Goal: Task Accomplishment & Management: Complete application form

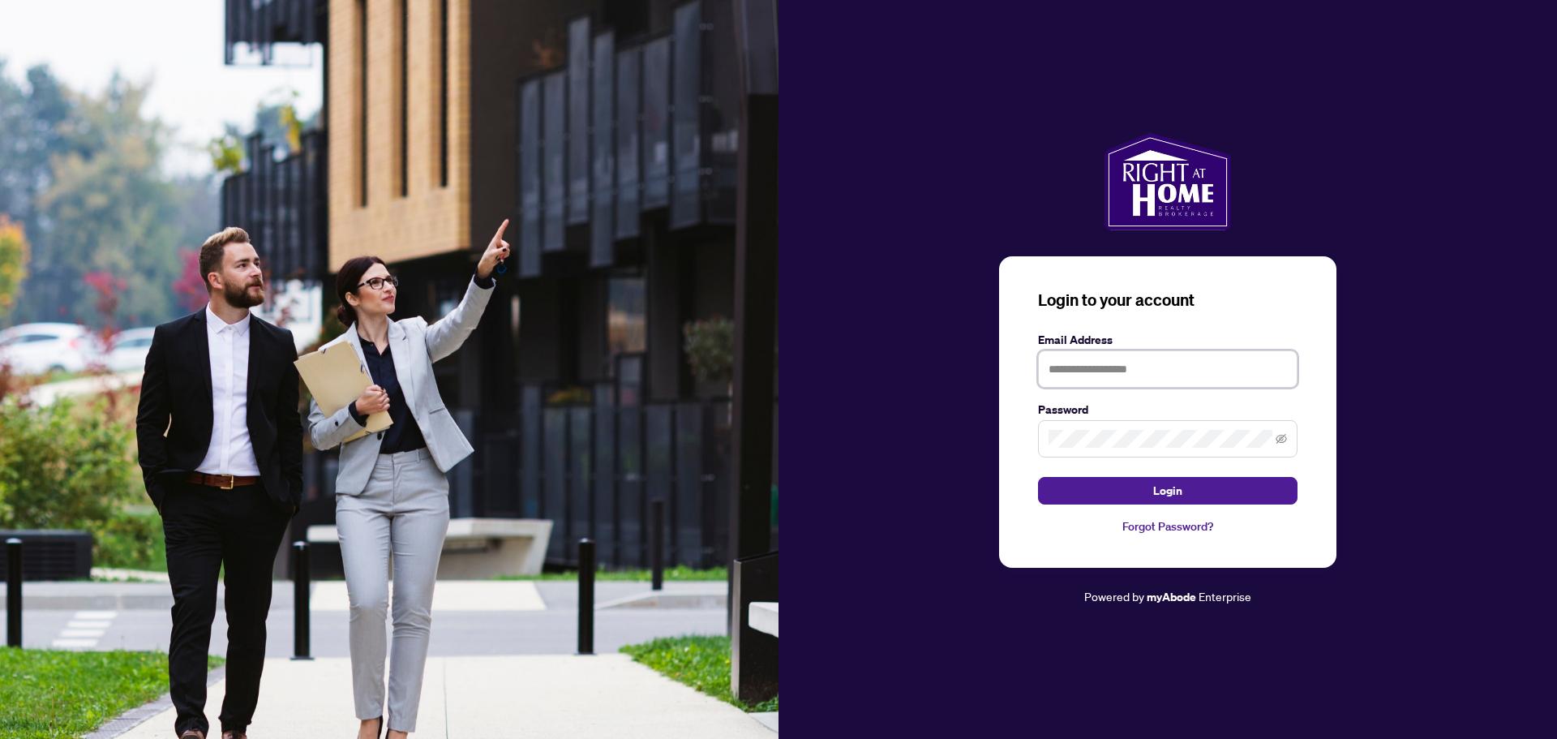
click at [1165, 369] on input "text" at bounding box center [1168, 368] width 260 height 37
type input "**********"
click at [1048, 437] on span at bounding box center [1168, 438] width 260 height 37
click at [1166, 488] on span "Login" at bounding box center [1167, 491] width 29 height 26
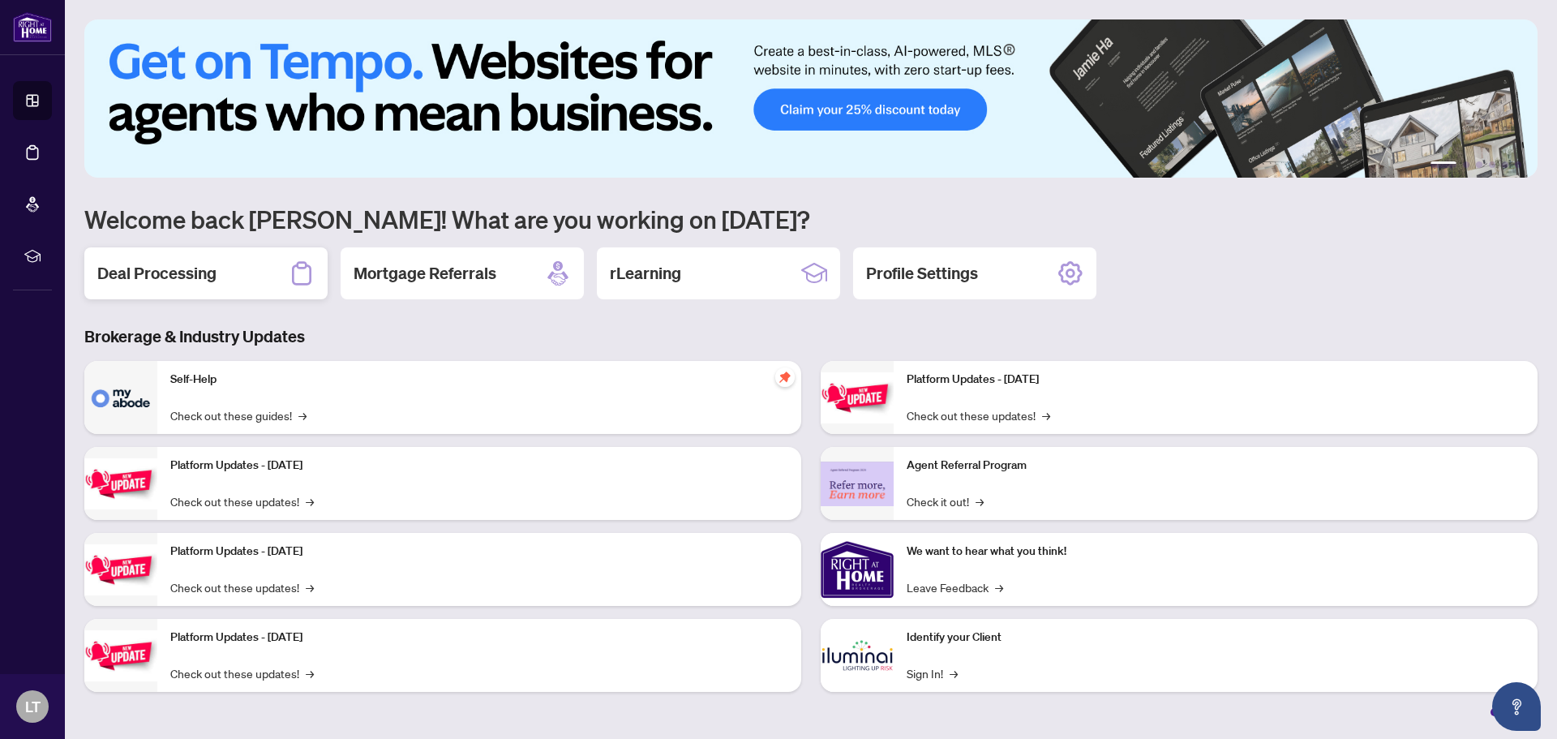
click at [218, 268] on div "Deal Processing" at bounding box center [205, 273] width 243 height 52
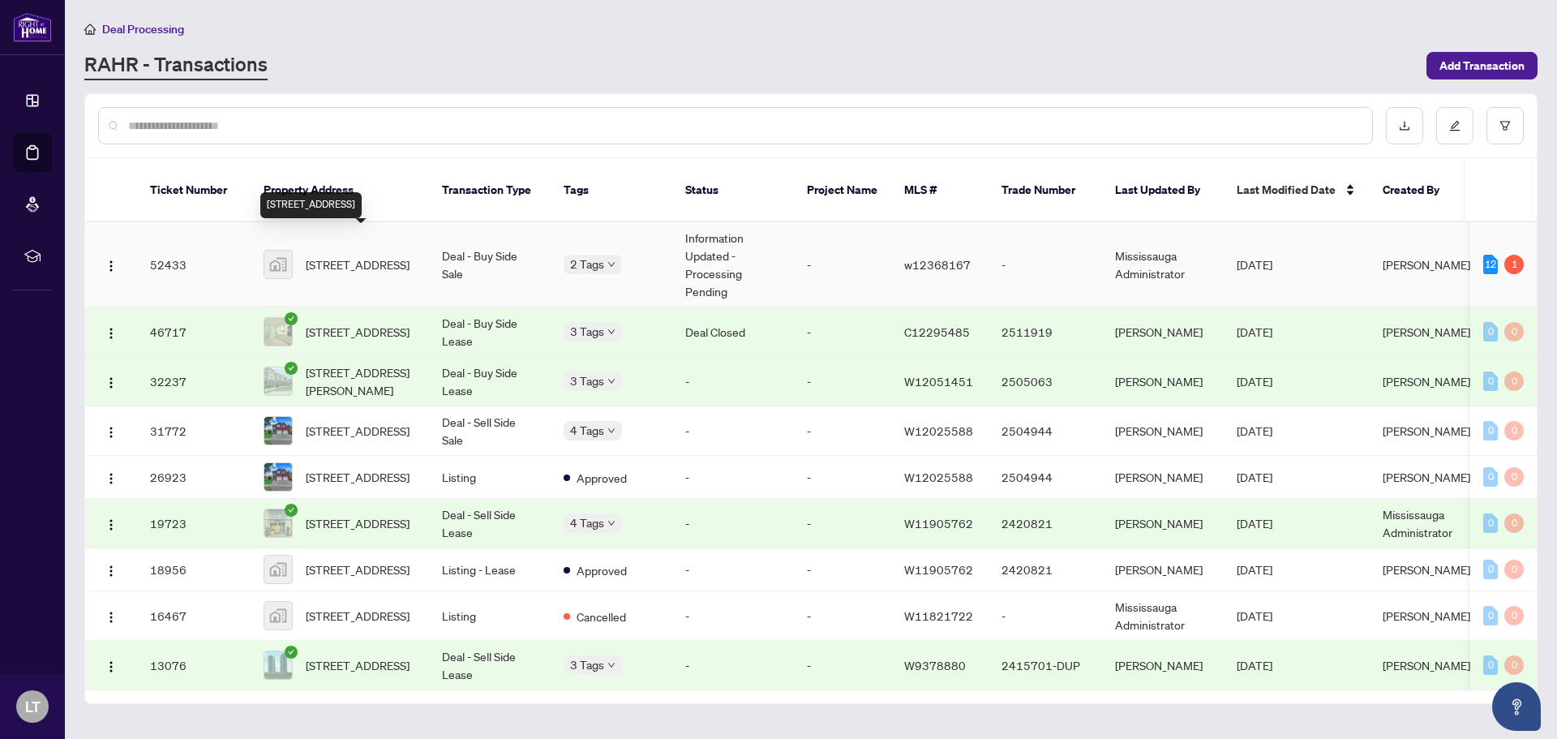
click at [364, 256] on span "[STREET_ADDRESS]" at bounding box center [358, 265] width 104 height 18
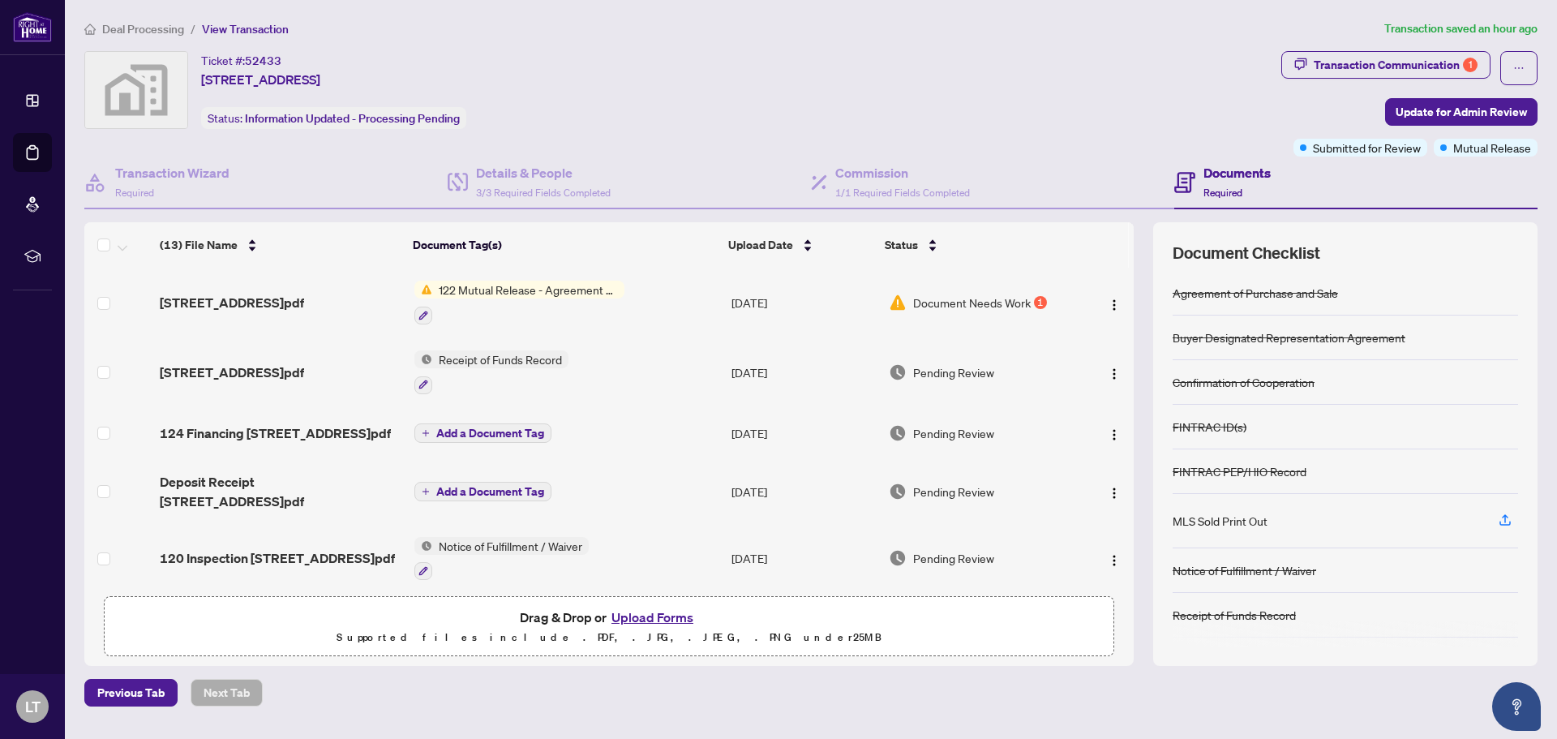
click at [488, 287] on span "122 Mutual Release - Agreement of Purchase and Sale" at bounding box center [528, 290] width 192 height 18
click at [952, 299] on span "Document Needs Work" at bounding box center [972, 303] width 118 height 18
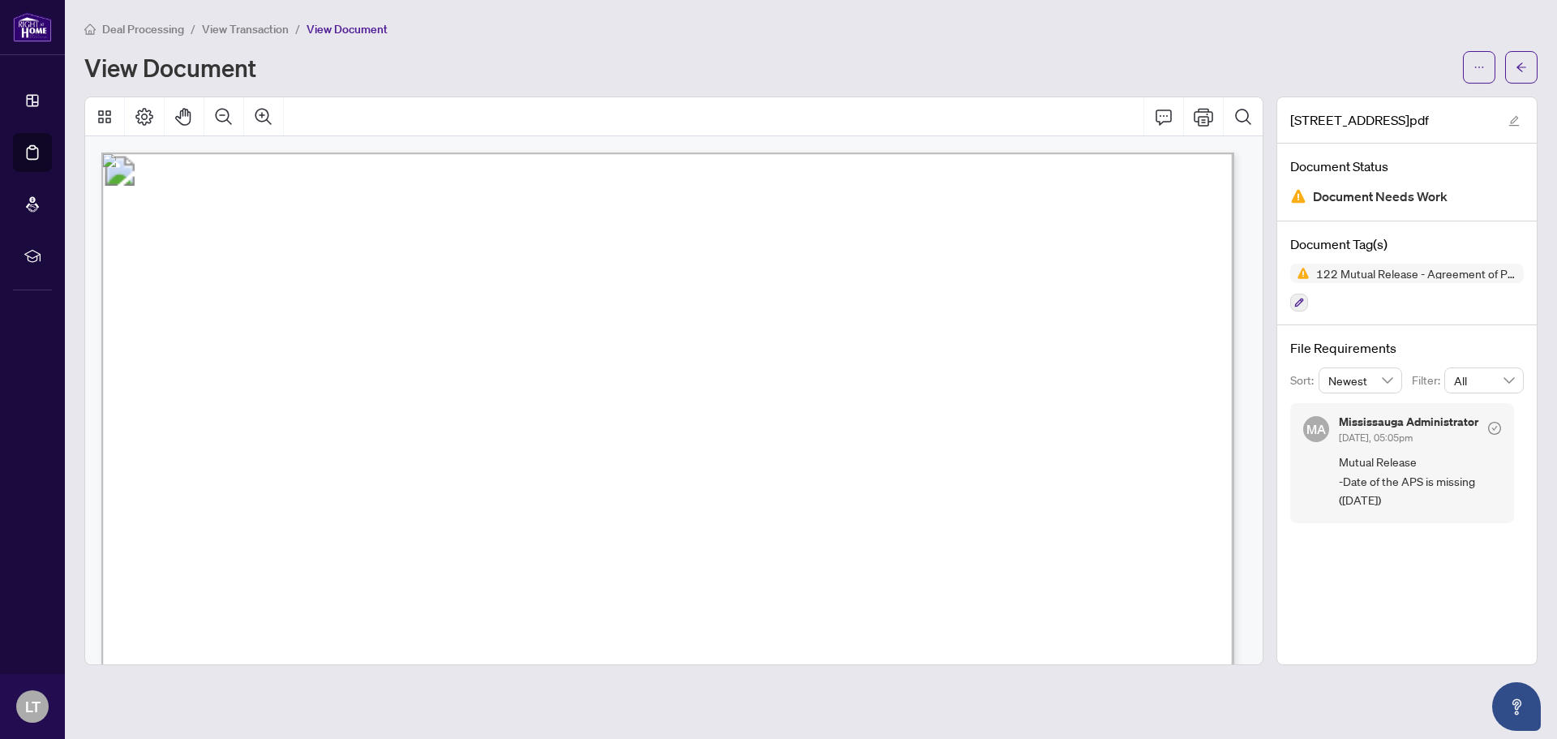
click at [709, 489] on span "the.............." at bounding box center [674, 496] width 73 height 17
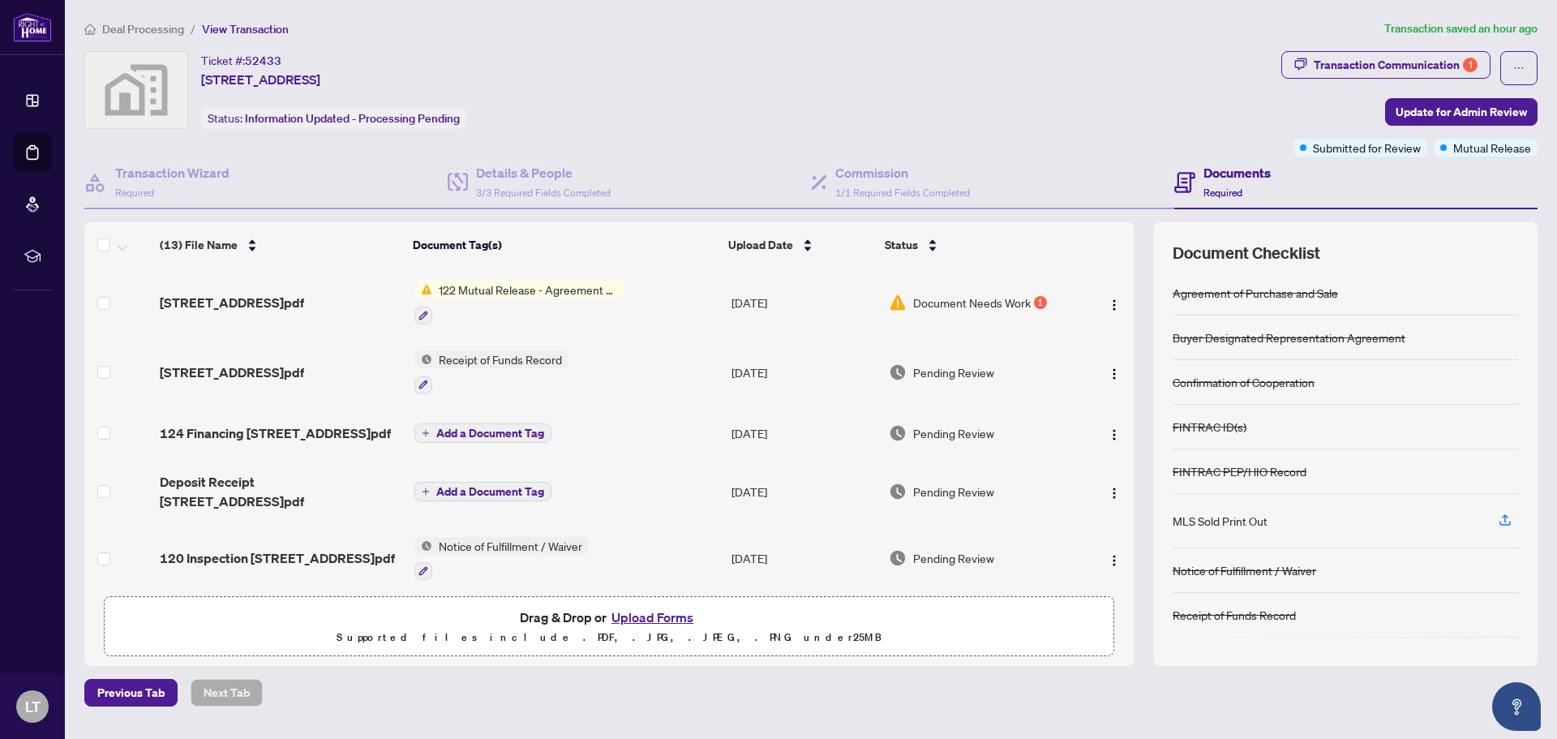
click at [659, 617] on button "Upload Forms" at bounding box center [653, 617] width 92 height 21
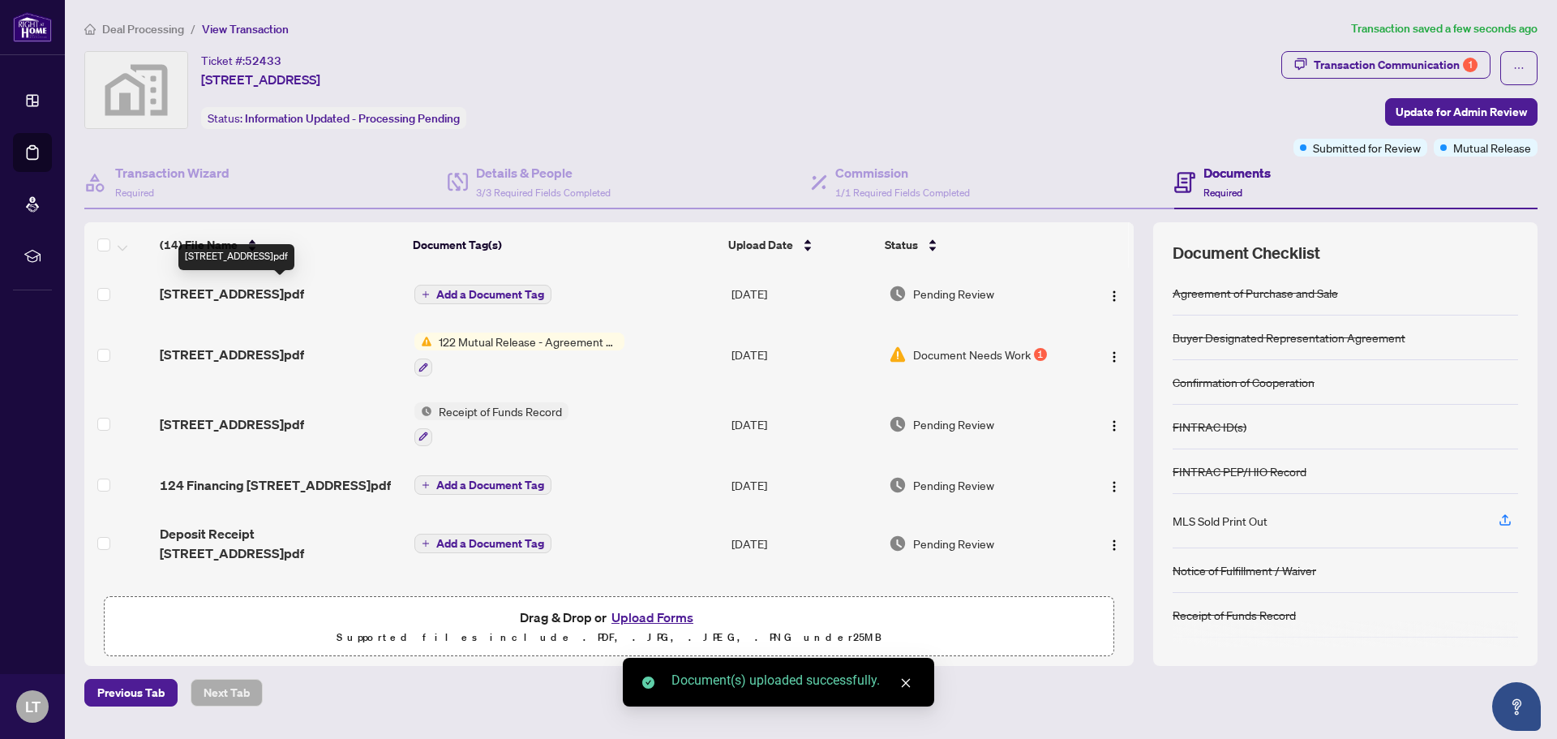
click at [261, 292] on span "[STREET_ADDRESS]pdf" at bounding box center [232, 293] width 144 height 19
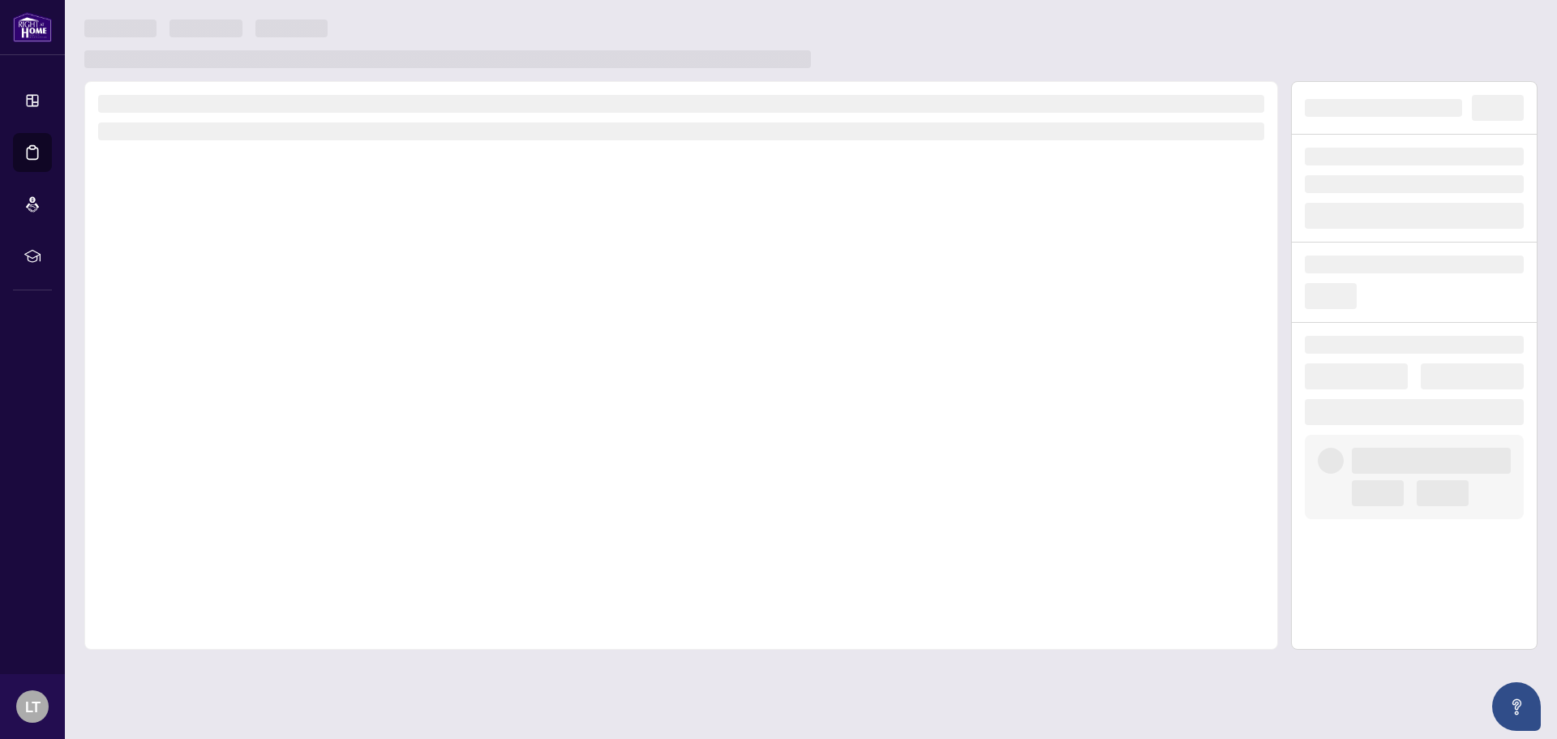
click at [261, 292] on div at bounding box center [681, 365] width 1194 height 569
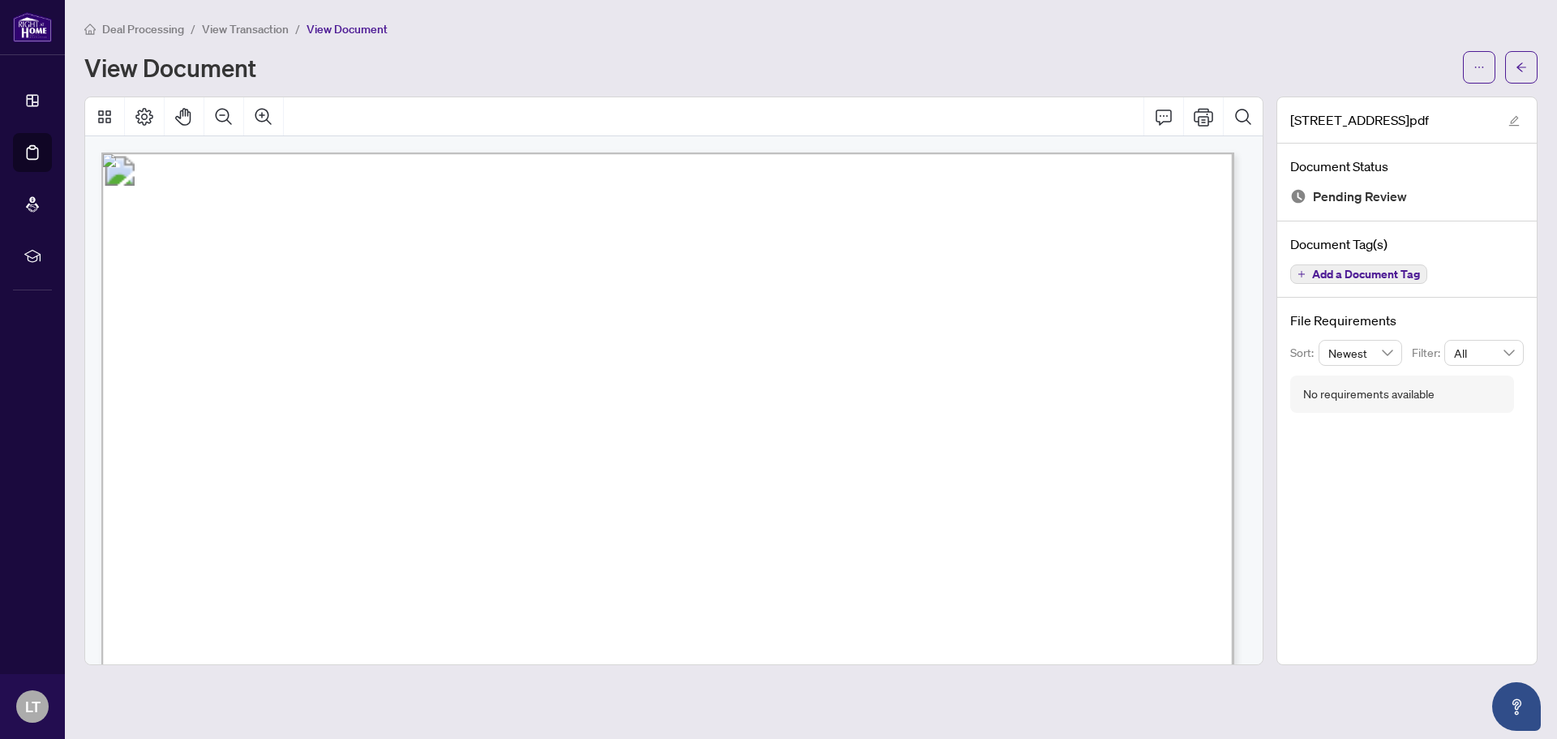
click at [915, 62] on div "View Document" at bounding box center [768, 67] width 1369 height 26
click at [1526, 65] on icon "arrow-left" at bounding box center [1521, 67] width 11 height 11
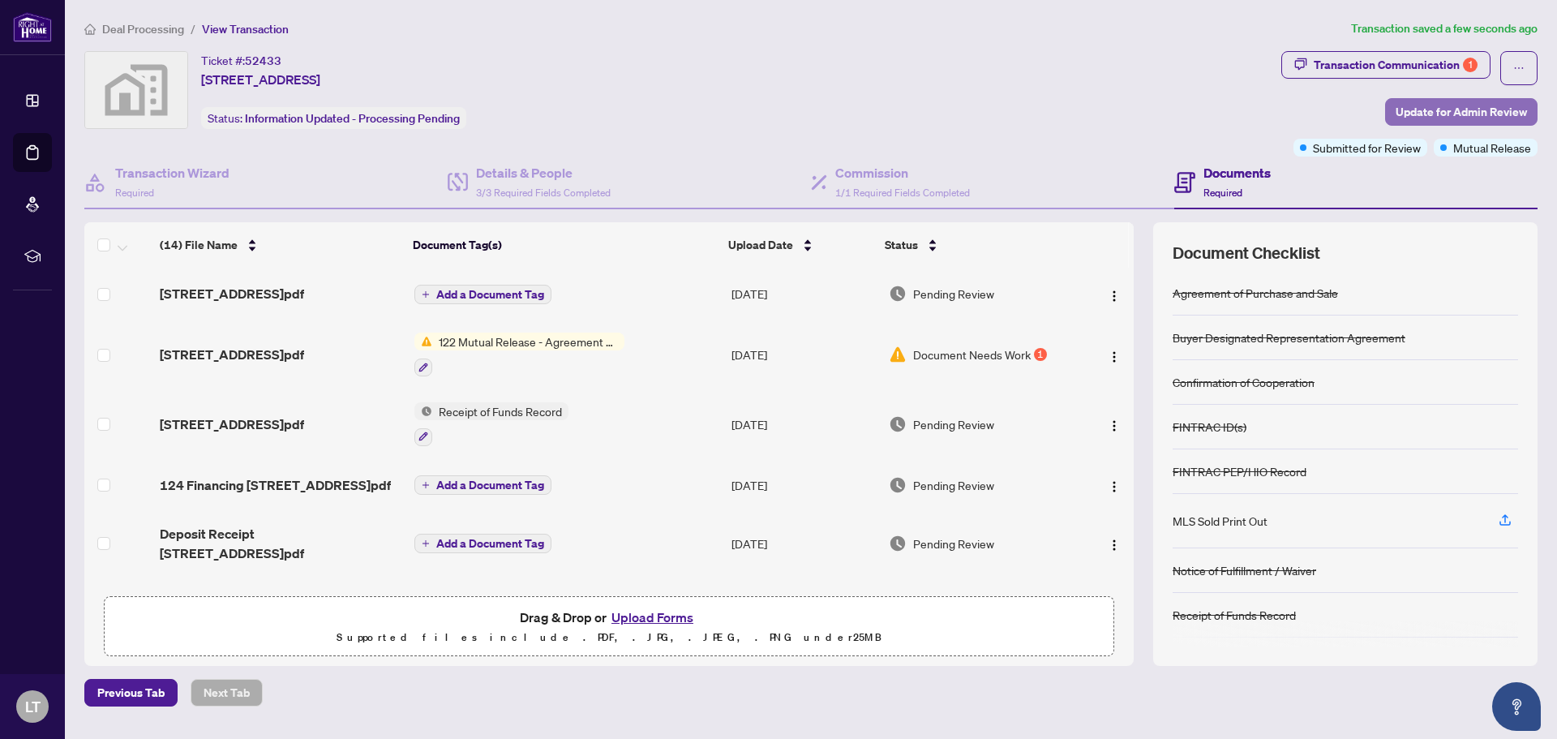
click at [1463, 109] on span "Update for Admin Review" at bounding box center [1461, 112] width 131 height 26
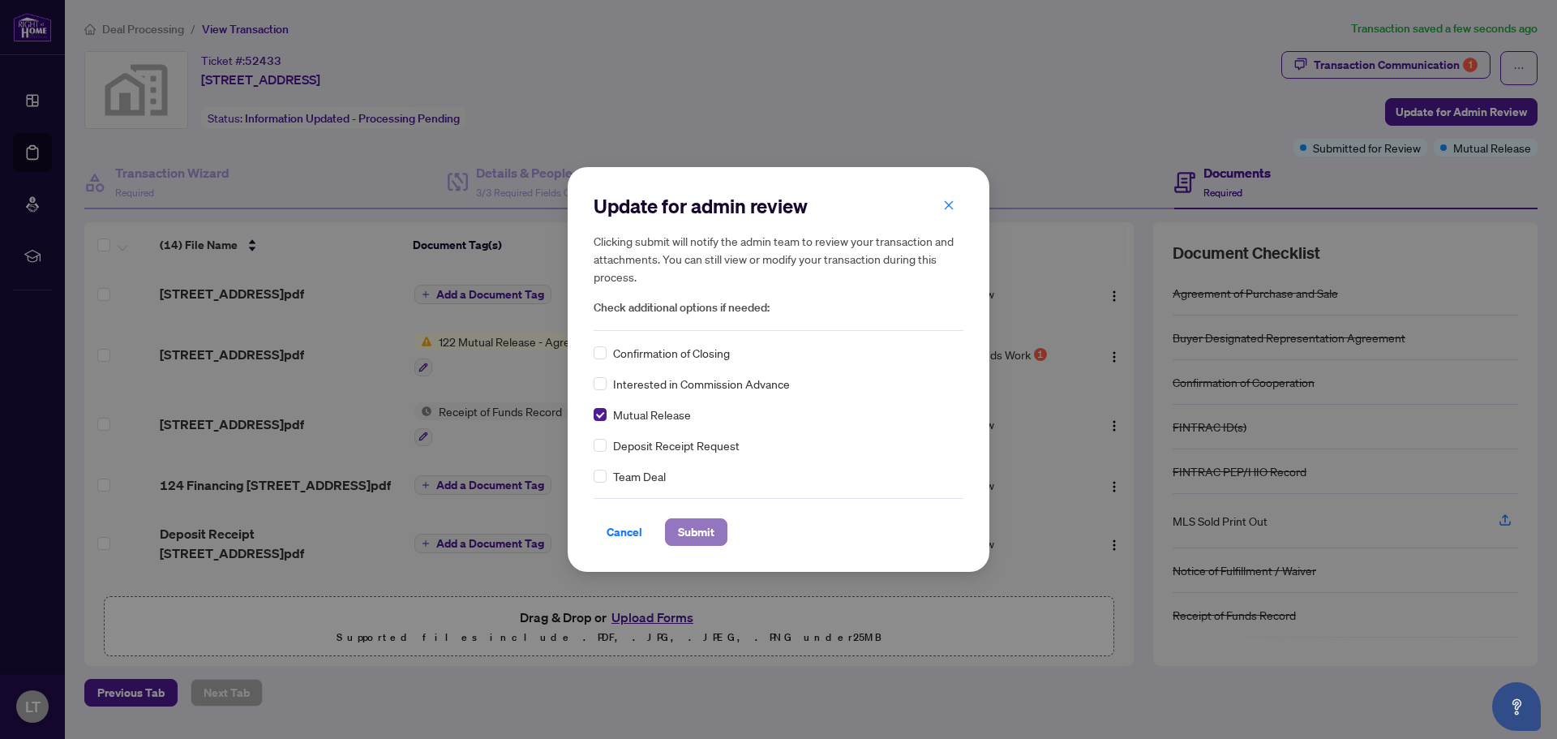
click at [702, 530] on span "Submit" at bounding box center [696, 532] width 37 height 26
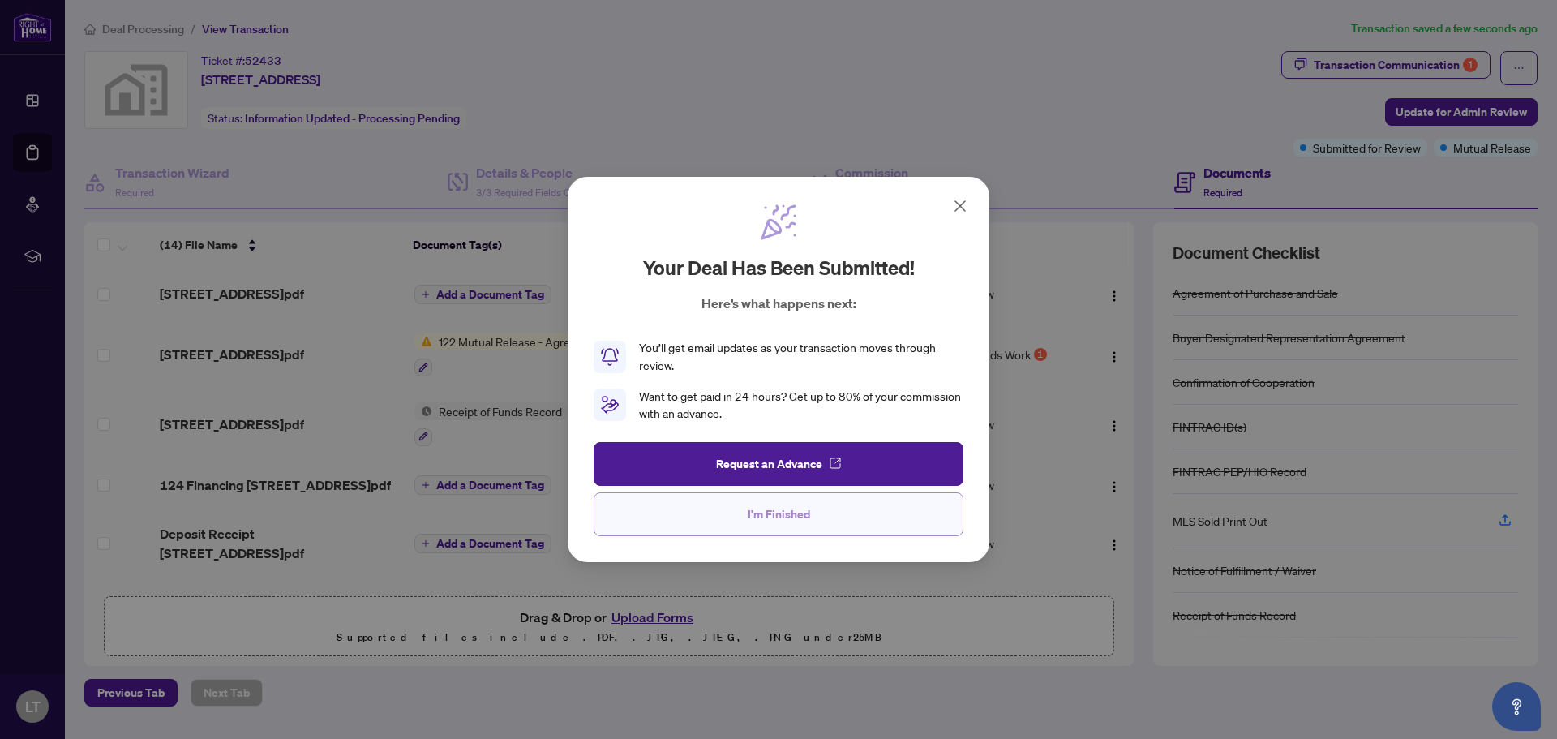
click at [762, 515] on span "I'm Finished" at bounding box center [779, 514] width 62 height 26
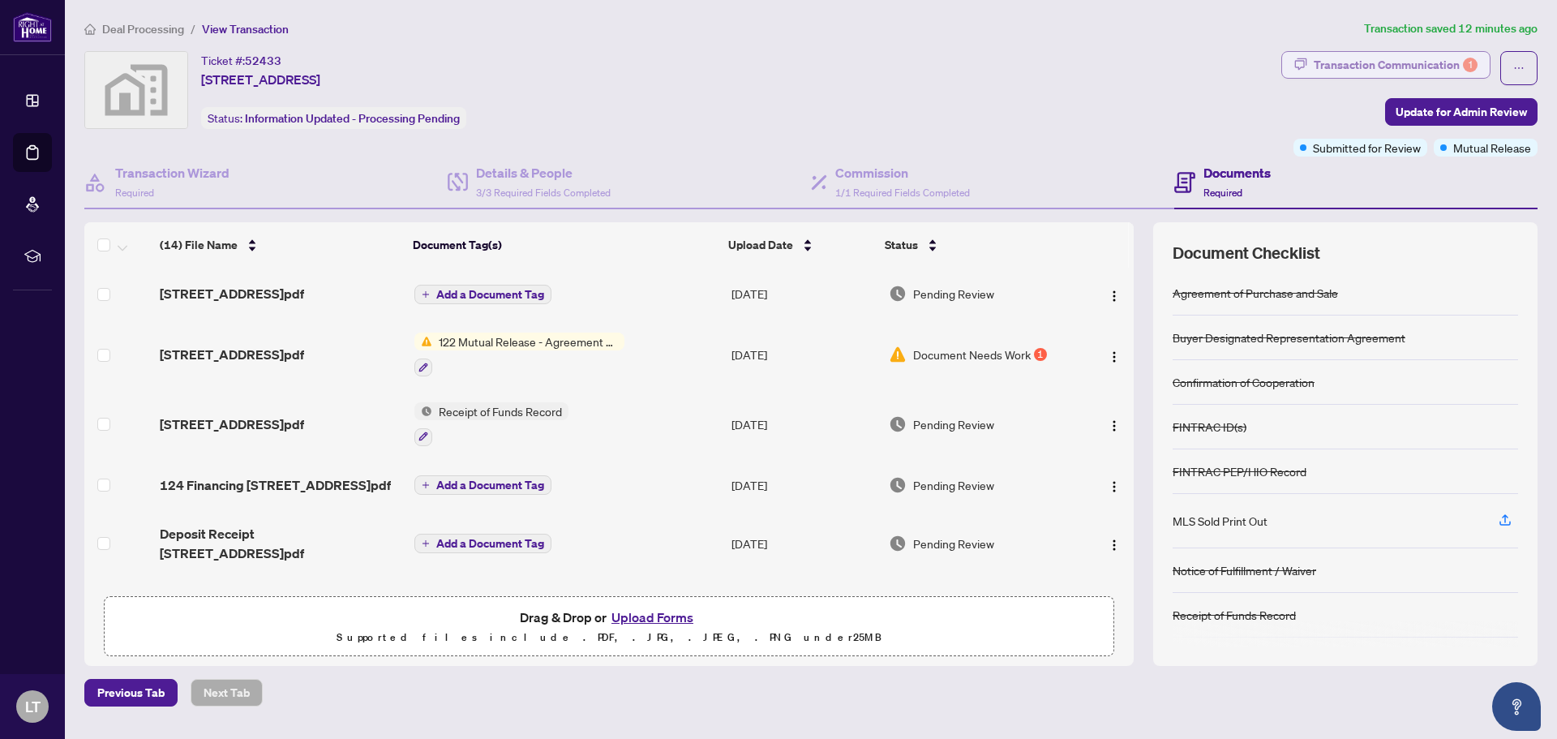
click at [1437, 59] on div "Transaction Communication 1" at bounding box center [1396, 65] width 164 height 26
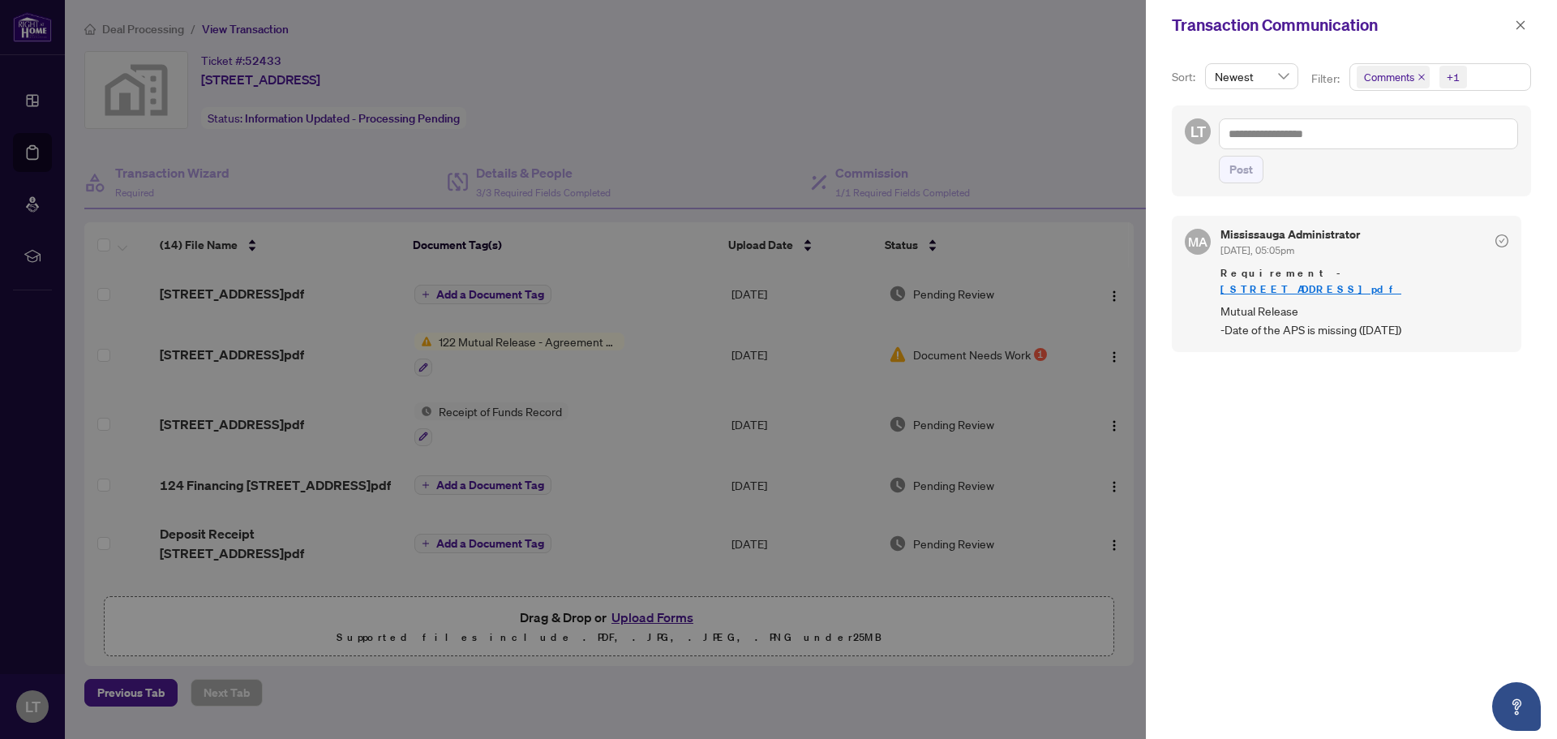
click at [1330, 419] on div "MA [GEOGRAPHIC_DATA] Administrator [DATE], 05:05pm Requirement - [STREET_ADDRES…" at bounding box center [1351, 467] width 359 height 523
click at [1520, 22] on icon "close" at bounding box center [1520, 24] width 11 height 11
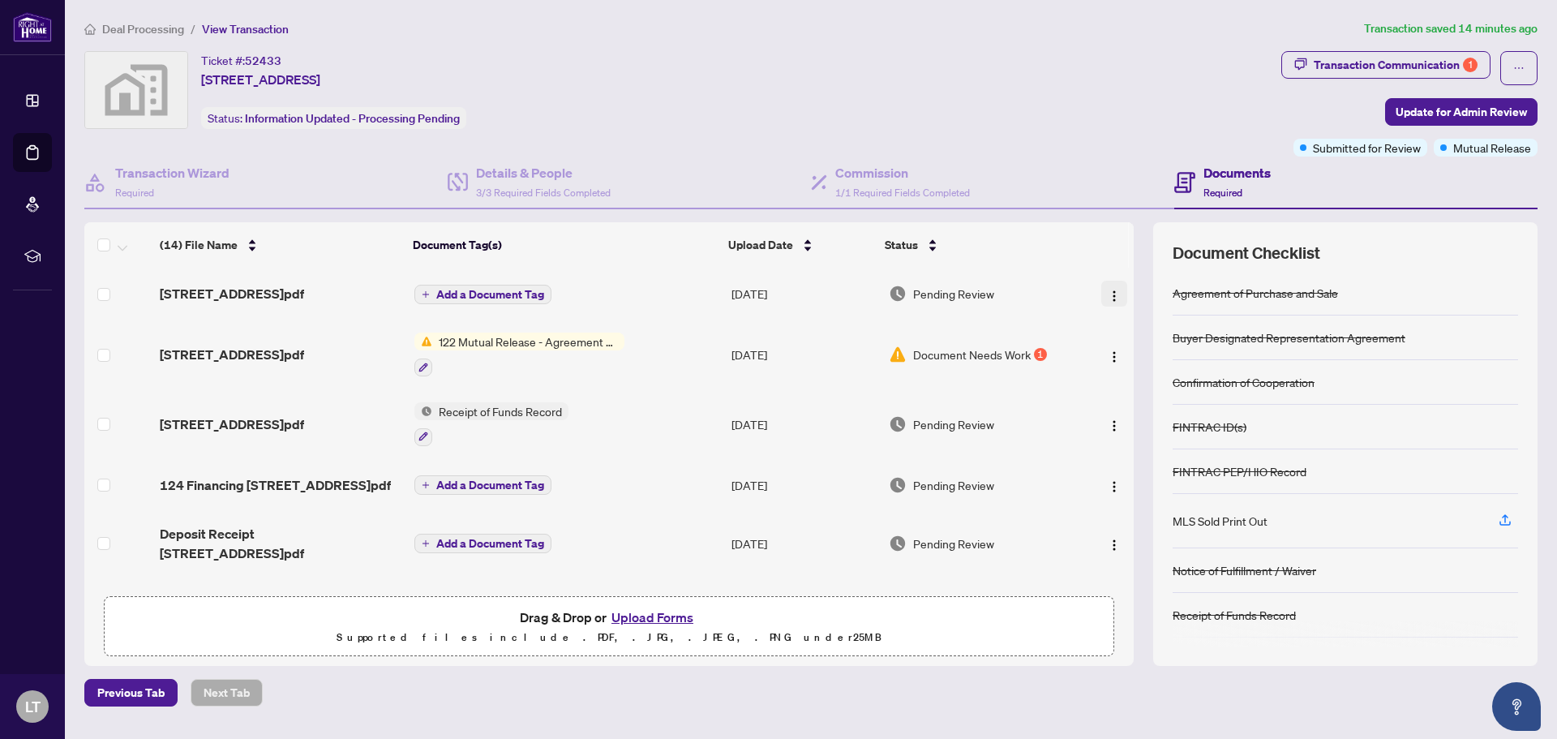
click at [1108, 301] on img "button" at bounding box center [1114, 296] width 13 height 13
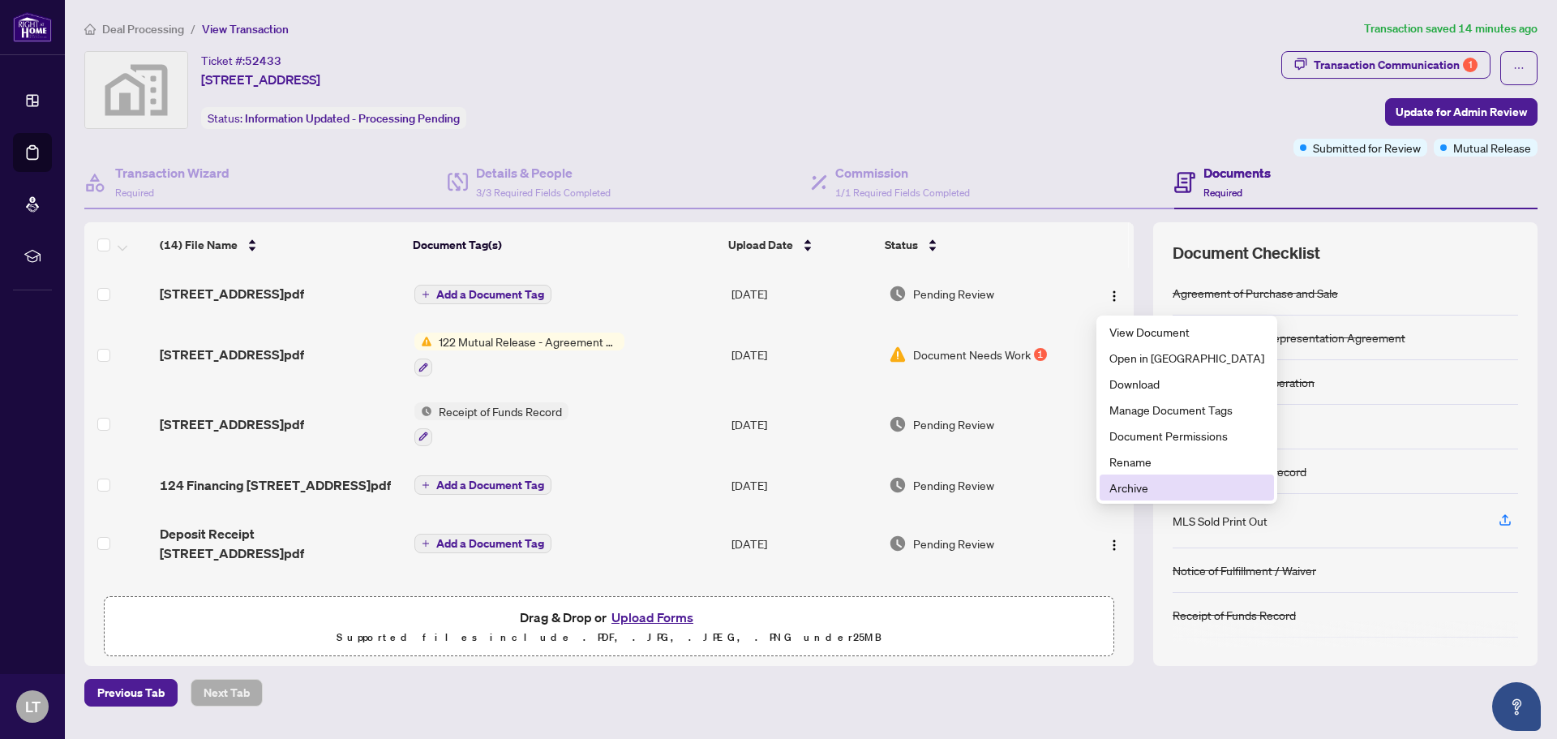
click at [1136, 488] on span "Archive" at bounding box center [1187, 488] width 155 height 18
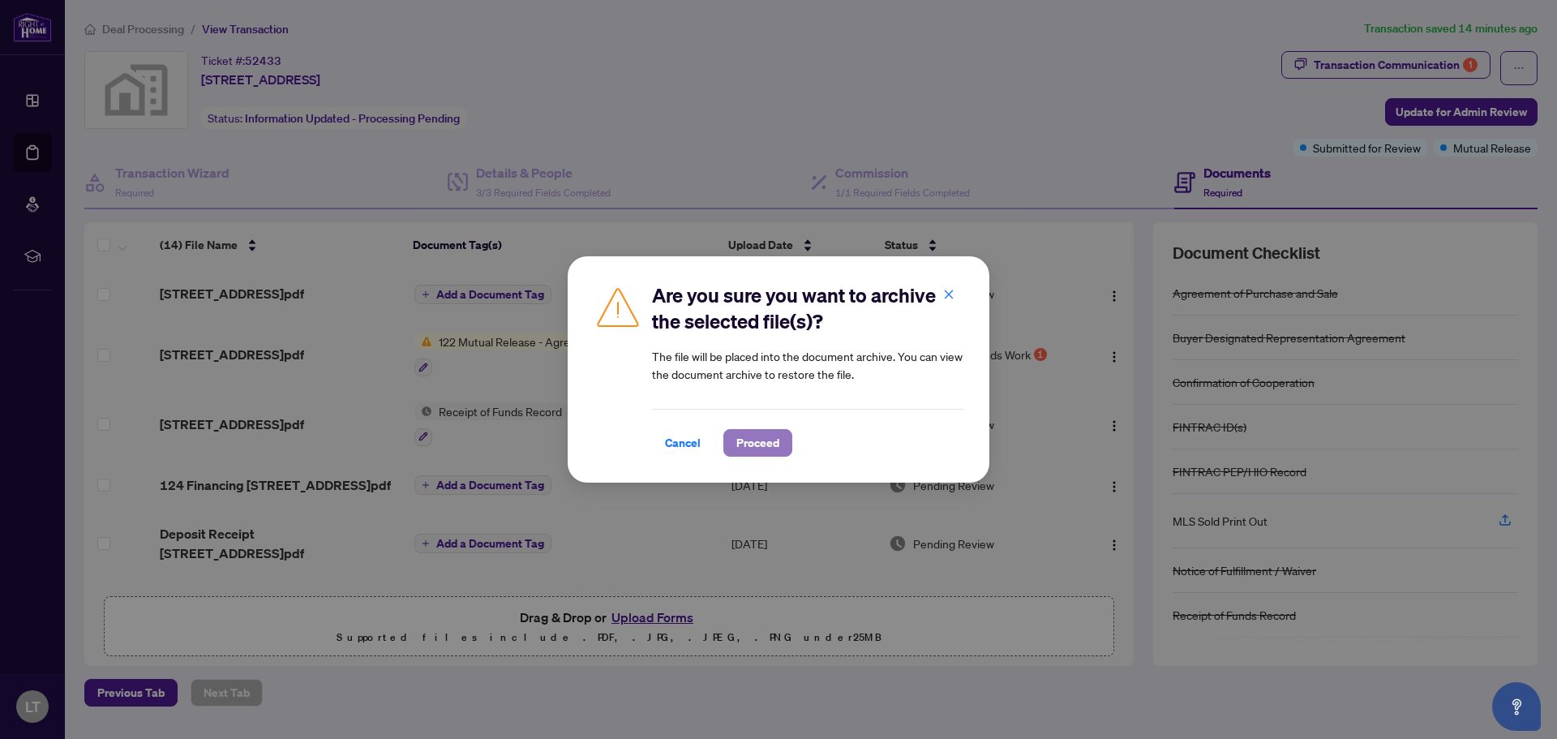
click at [762, 444] on span "Proceed" at bounding box center [758, 443] width 43 height 26
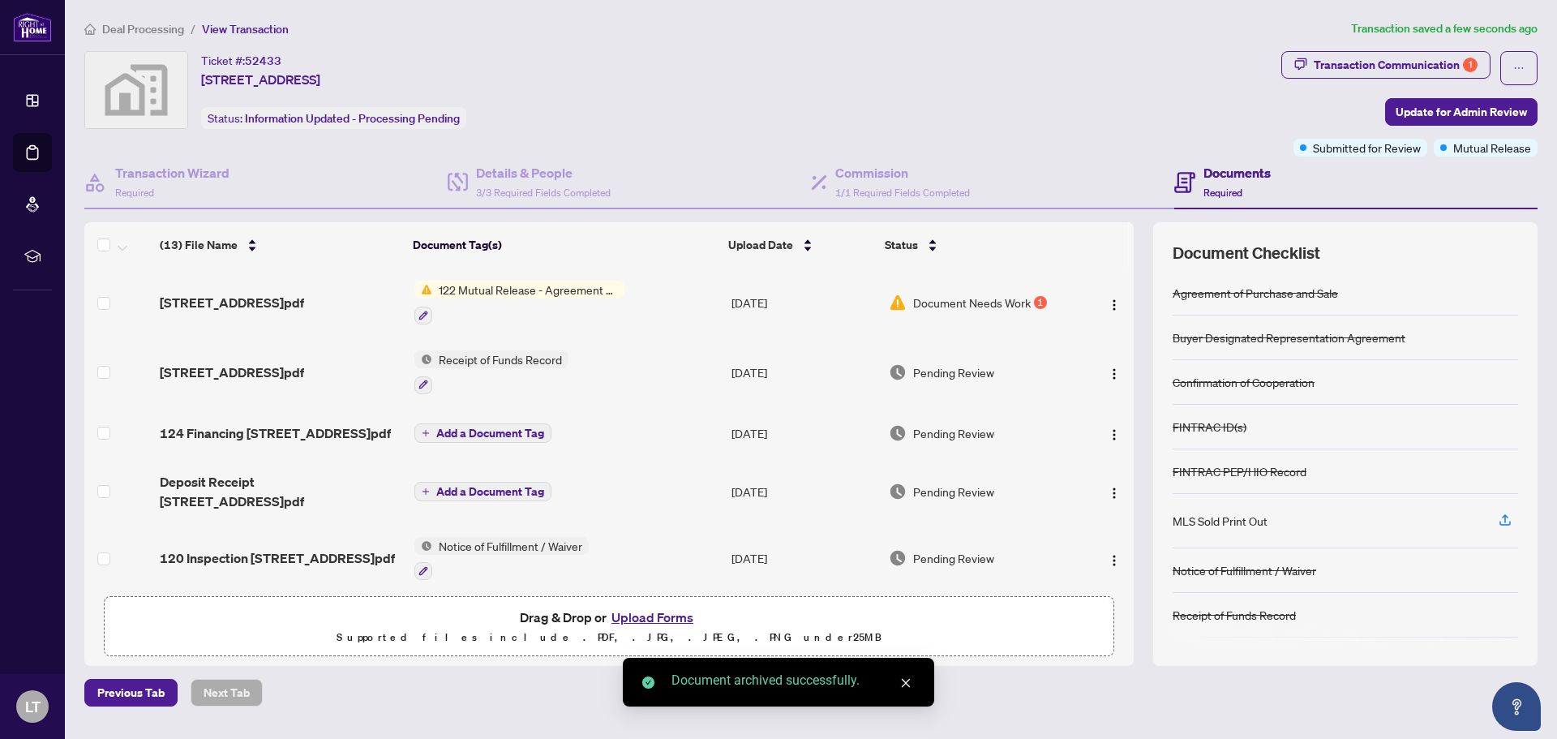
click at [651, 611] on button "Upload Forms" at bounding box center [653, 617] width 92 height 21
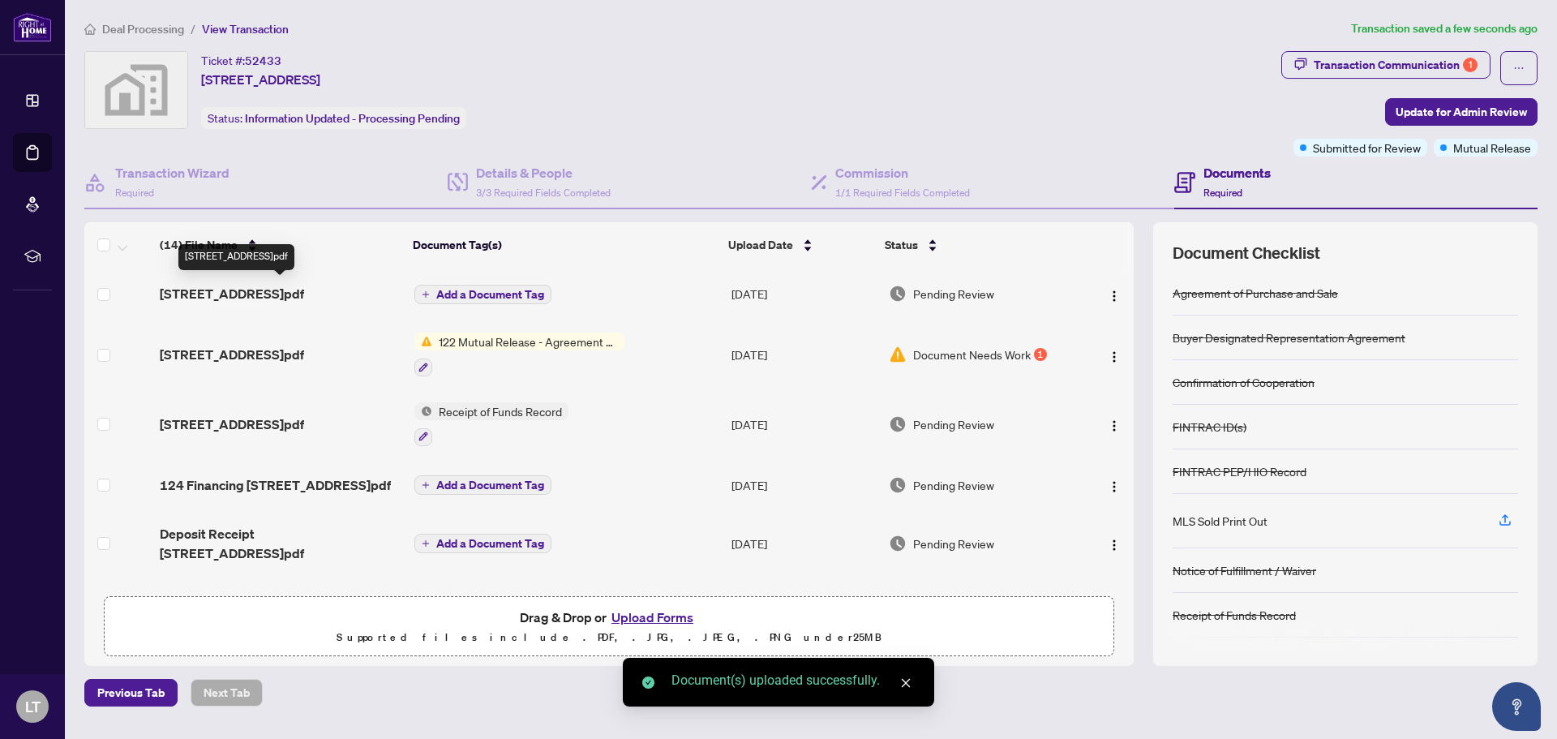
click at [244, 294] on span "[STREET_ADDRESS]pdf" at bounding box center [232, 293] width 144 height 19
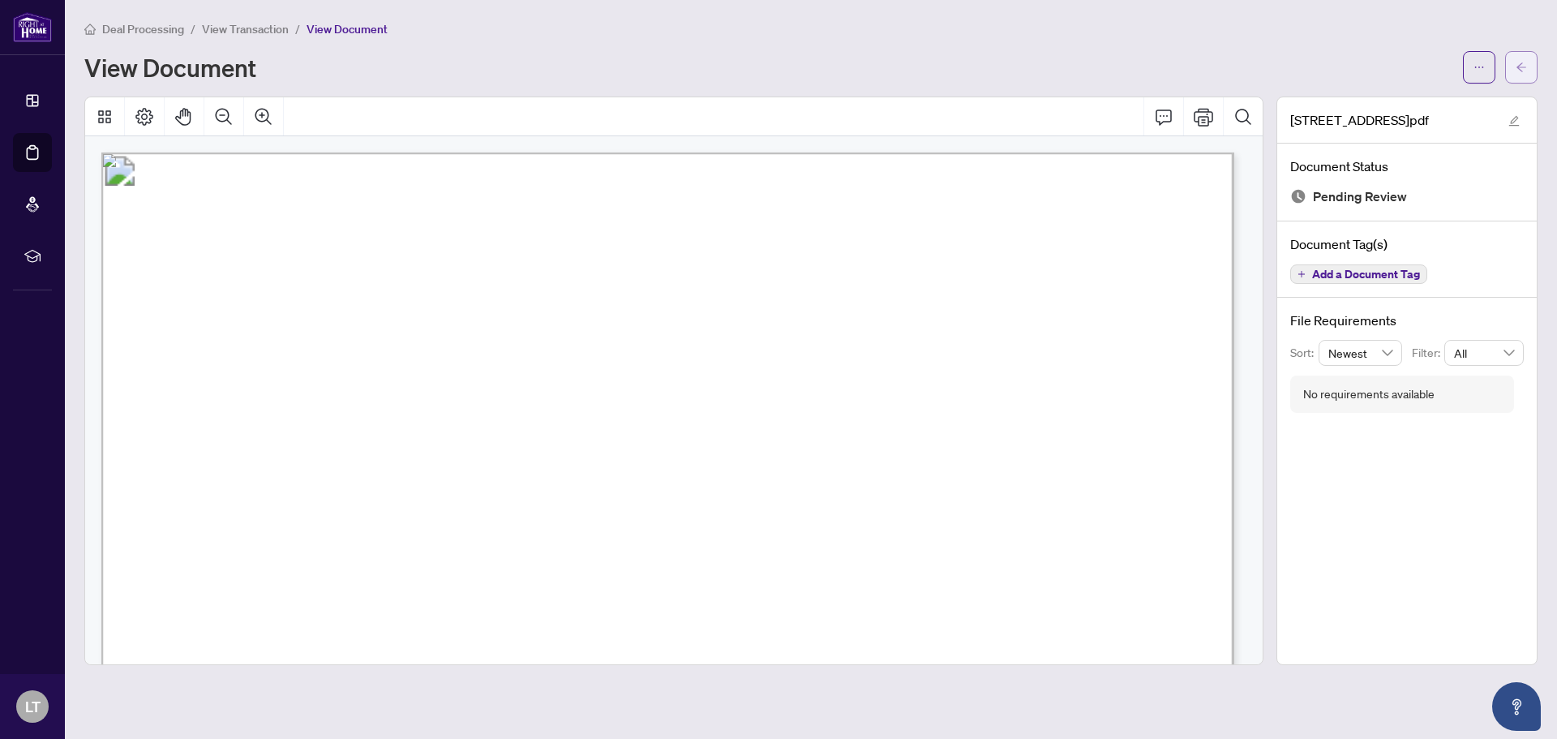
click at [1520, 66] on icon "arrow-left" at bounding box center [1521, 67] width 11 height 11
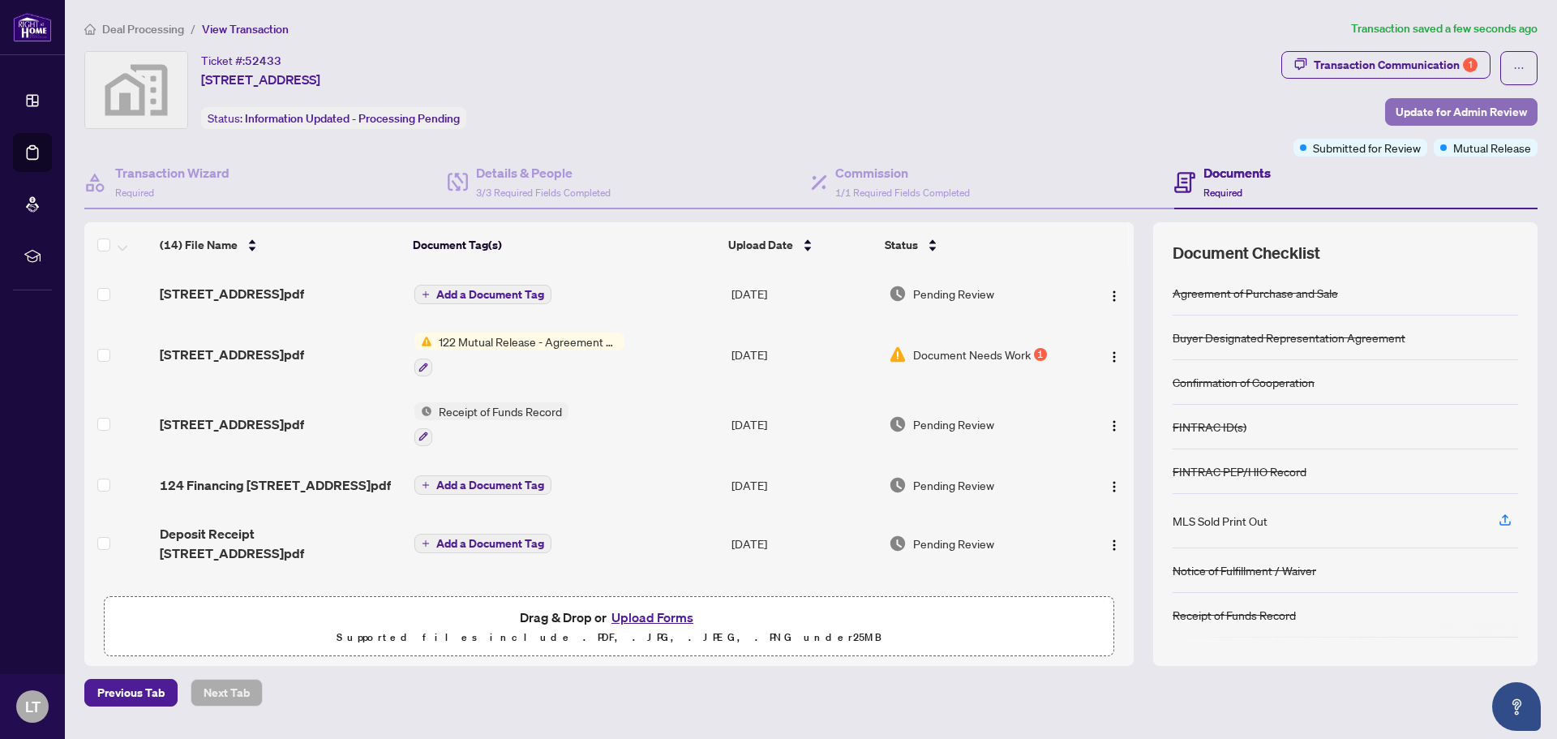
click at [1463, 108] on span "Update for Admin Review" at bounding box center [1461, 112] width 131 height 26
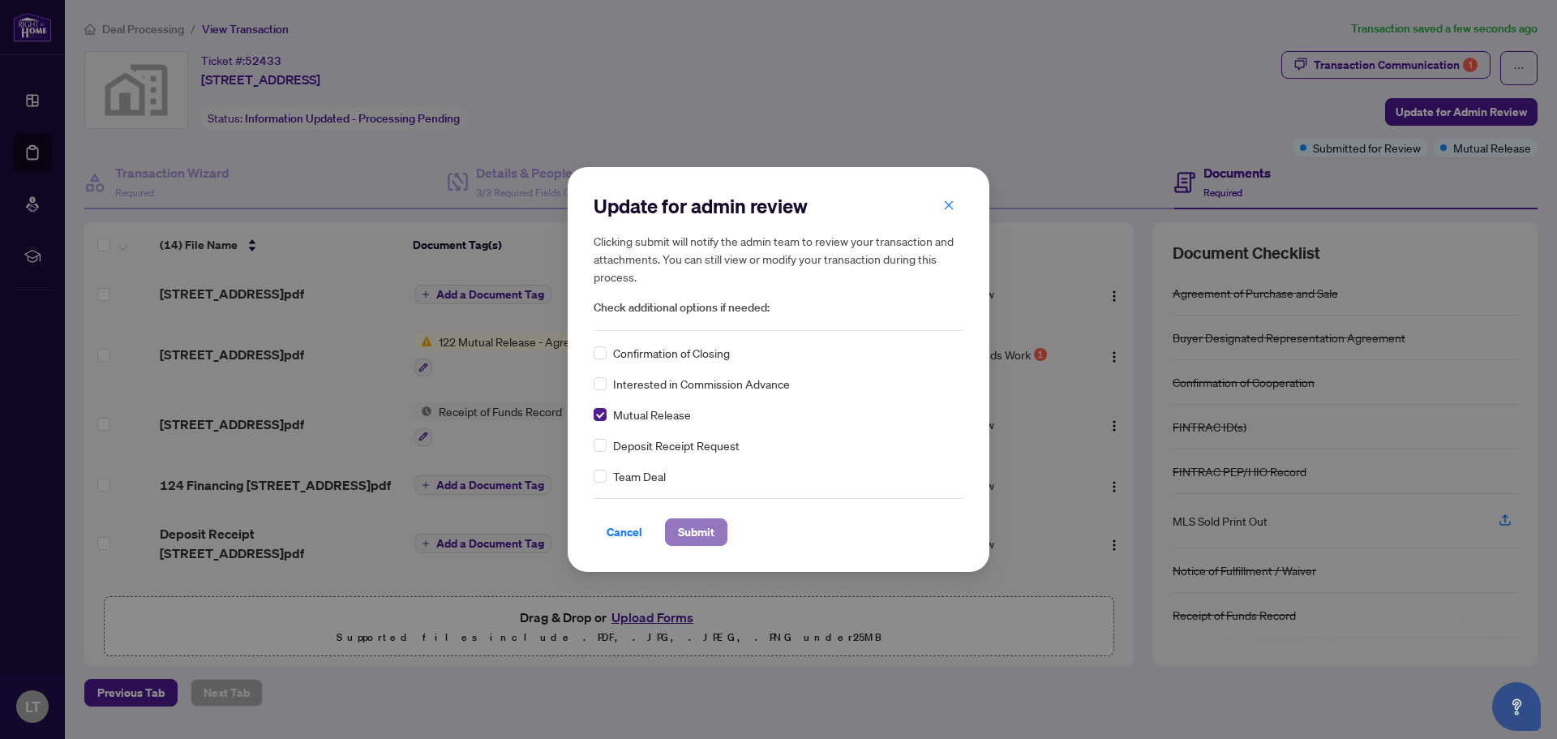
click at [694, 530] on span "Submit" at bounding box center [696, 532] width 37 height 26
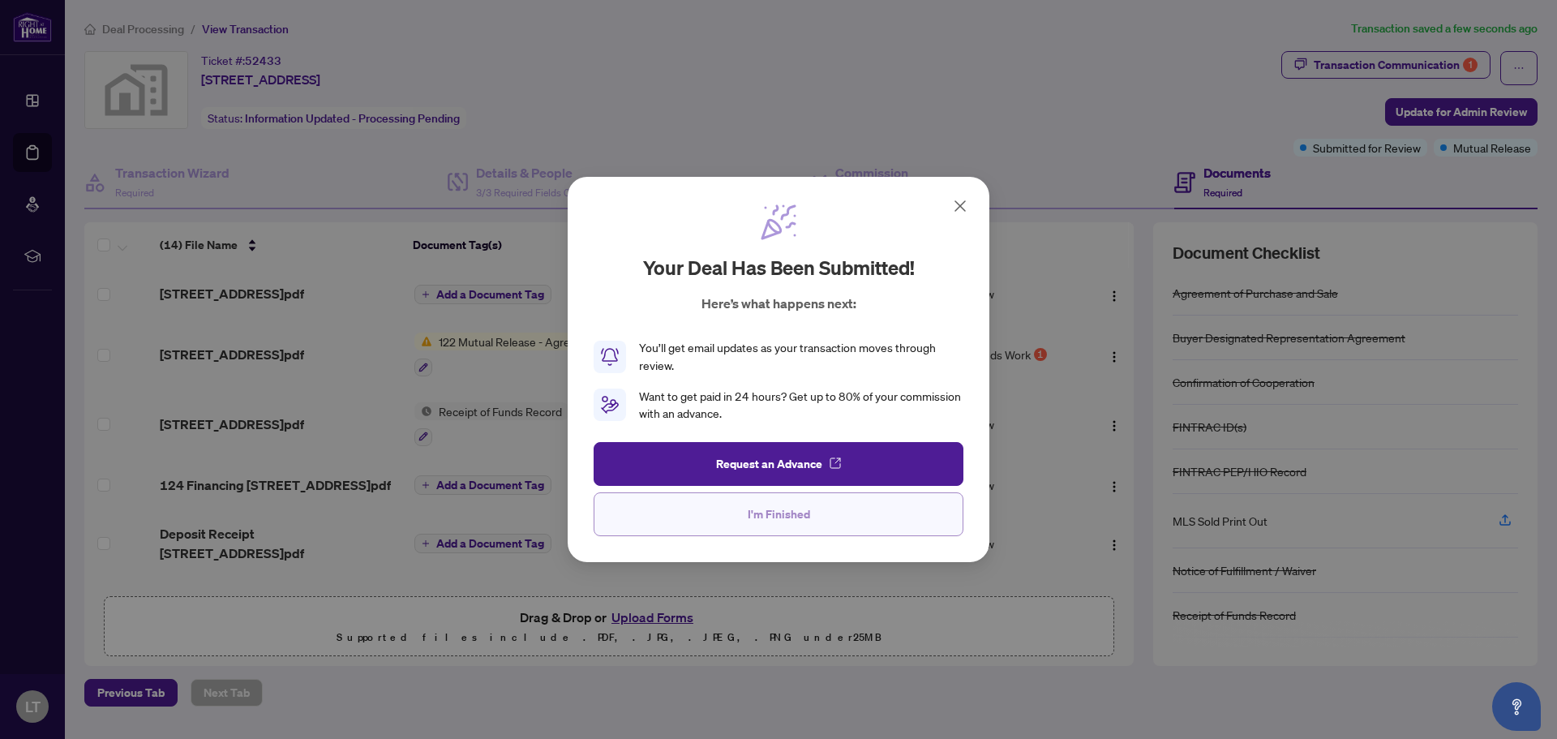
click at [771, 521] on span "I'm Finished" at bounding box center [779, 514] width 62 height 26
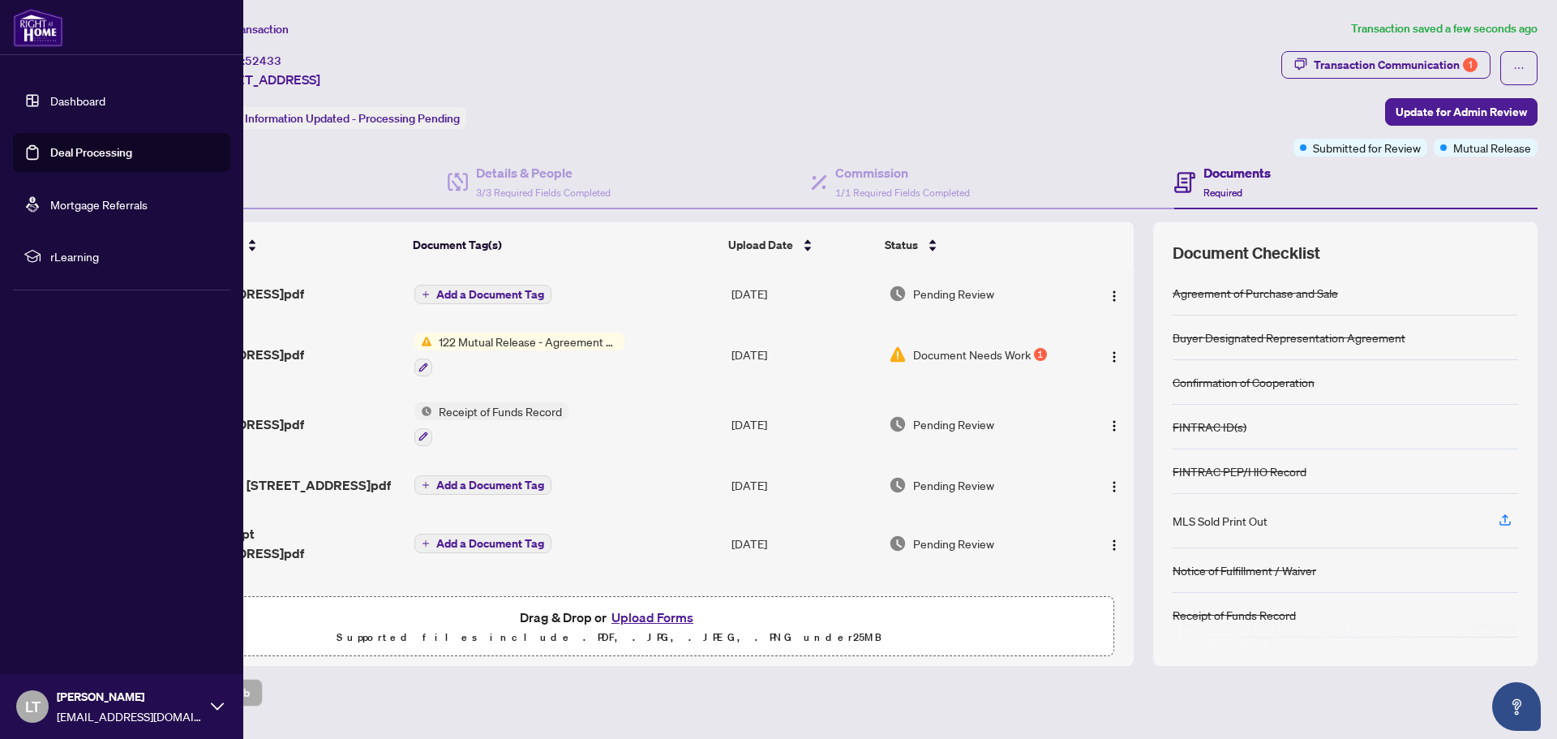
click at [216, 702] on icon at bounding box center [217, 706] width 13 height 13
click at [54, 608] on span "Logout" at bounding box center [65, 610] width 37 height 26
